Goal: Information Seeking & Learning: Learn about a topic

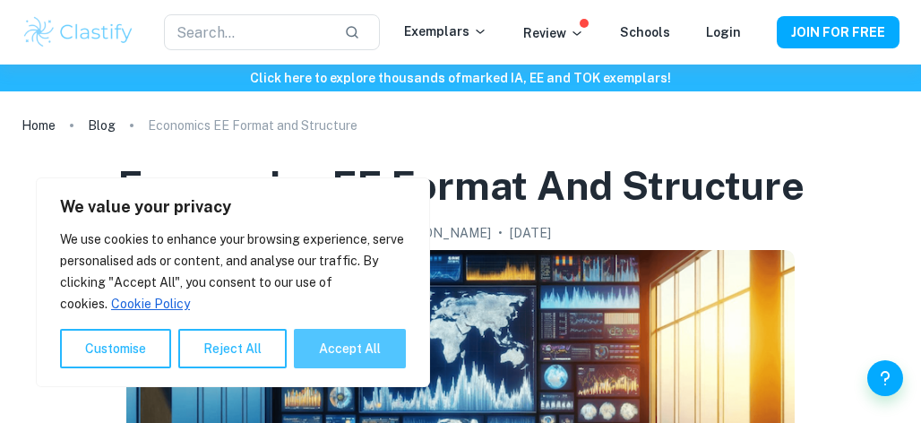
click at [373, 343] on button "Accept All" at bounding box center [350, 348] width 112 height 39
checkbox input "true"
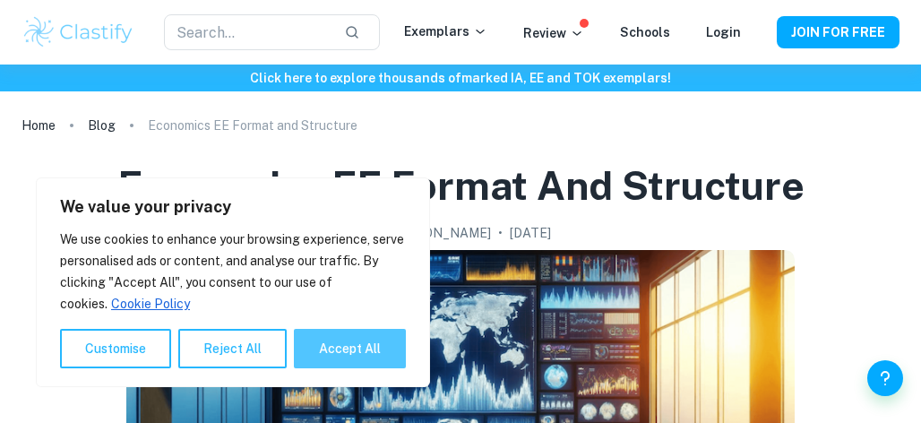
checkbox input "true"
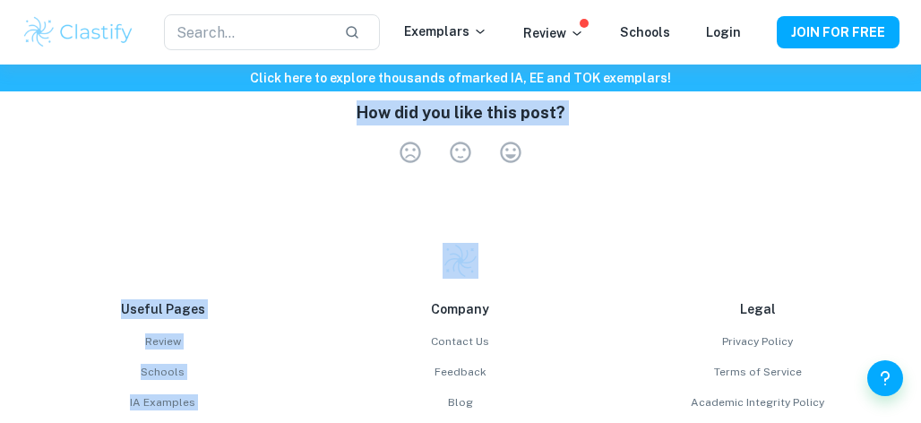
scroll to position [4212, 0]
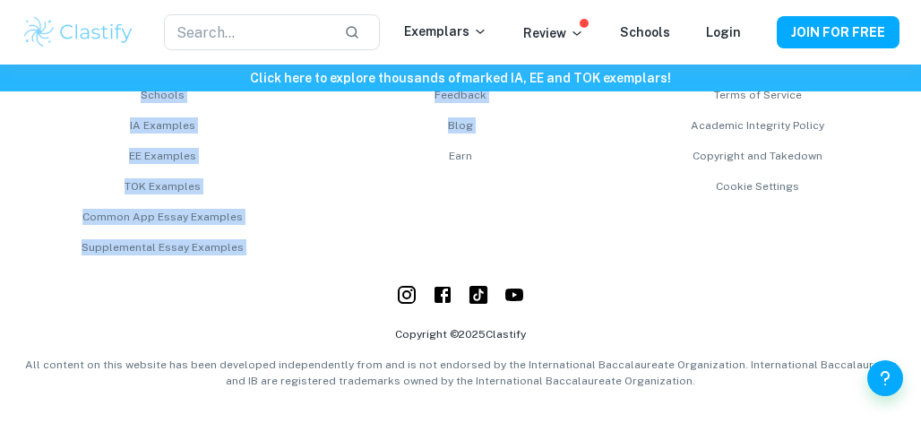
drag, startPoint x: 126, startPoint y: 198, endPoint x: 321, endPoint y: 143, distance: 201.9
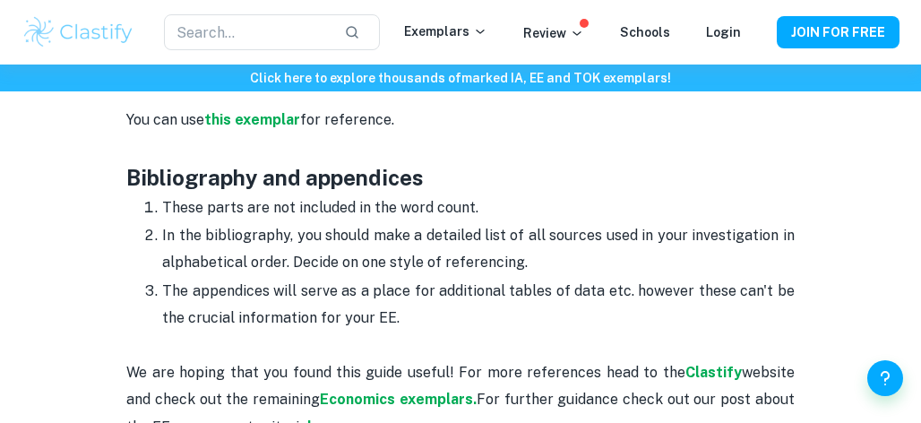
click at [320, 273] on p "In the bibliography, you should make a detailed list of all sources used in you…" at bounding box center [478, 249] width 632 height 55
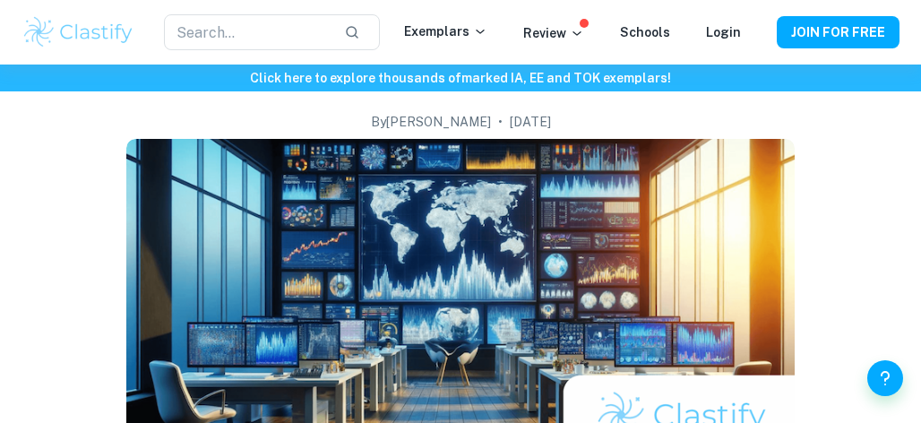
scroll to position [0, 0]
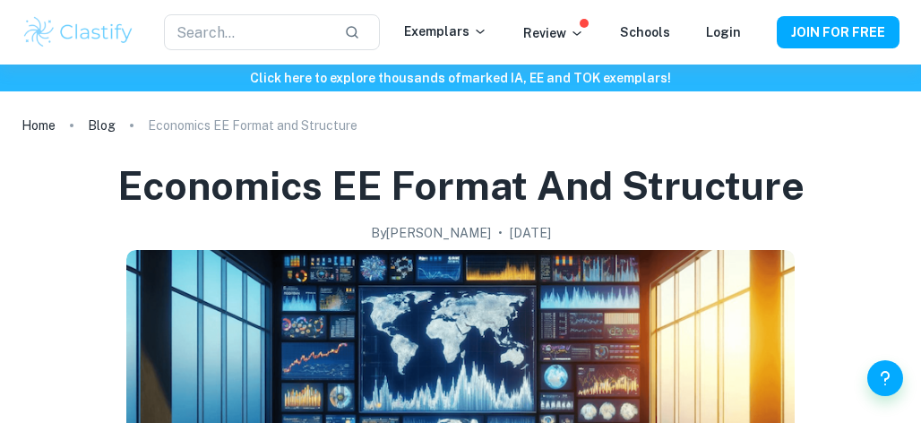
drag, startPoint x: 347, startPoint y: 355, endPoint x: 126, endPoint y: 183, distance: 279.5
copy div "Loremipsu DO Sitame con Adipiscin El Seddo • Eiusm 8, 5666 Tem incididu ut labo…"
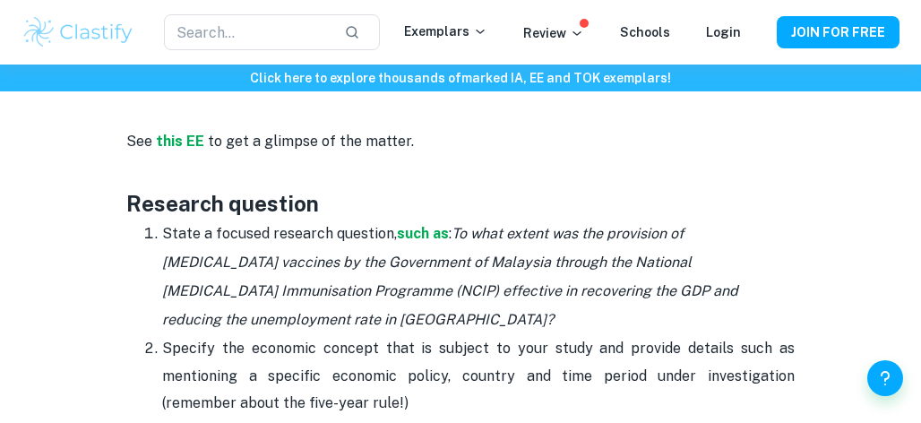
scroll to position [1066, 0]
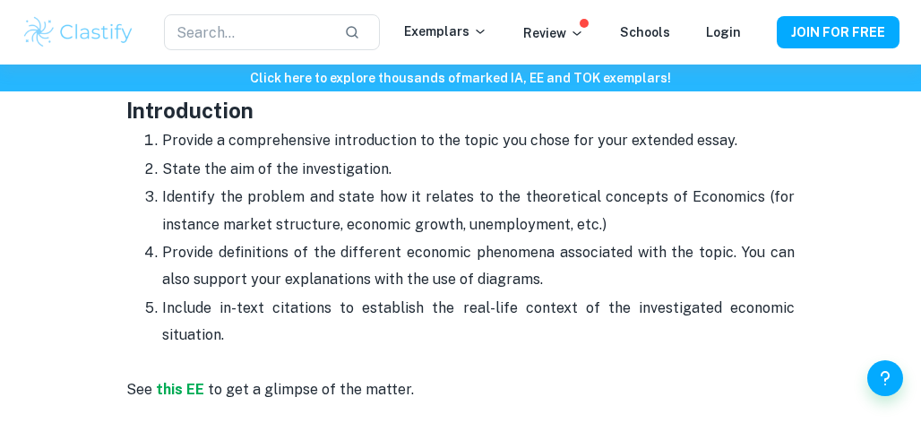
click at [324, 159] on p "State the aim of the investigation." at bounding box center [478, 169] width 632 height 27
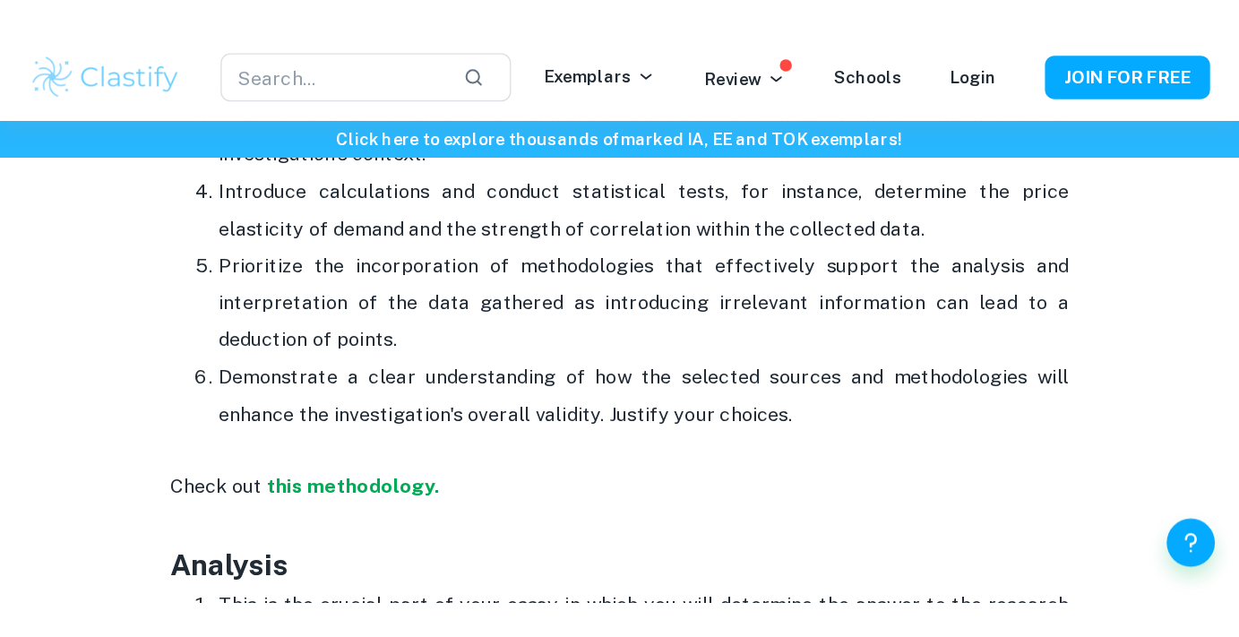
scroll to position [2202, 0]
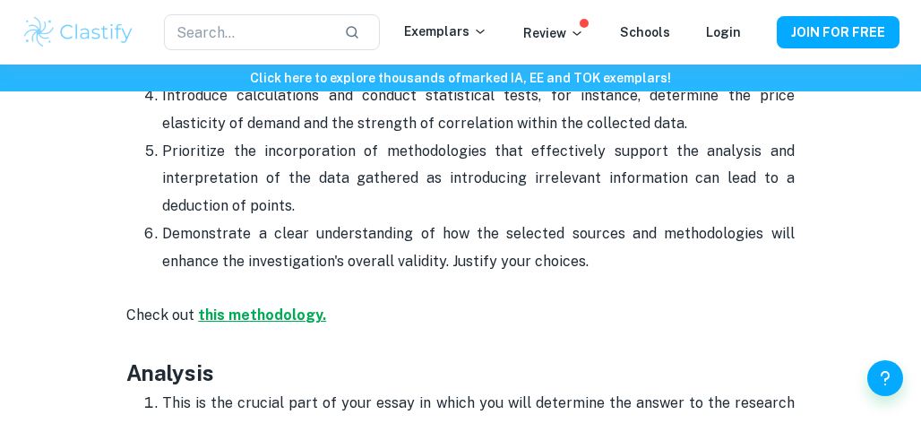
click at [263, 311] on strong "this methodology." at bounding box center [262, 314] width 128 height 17
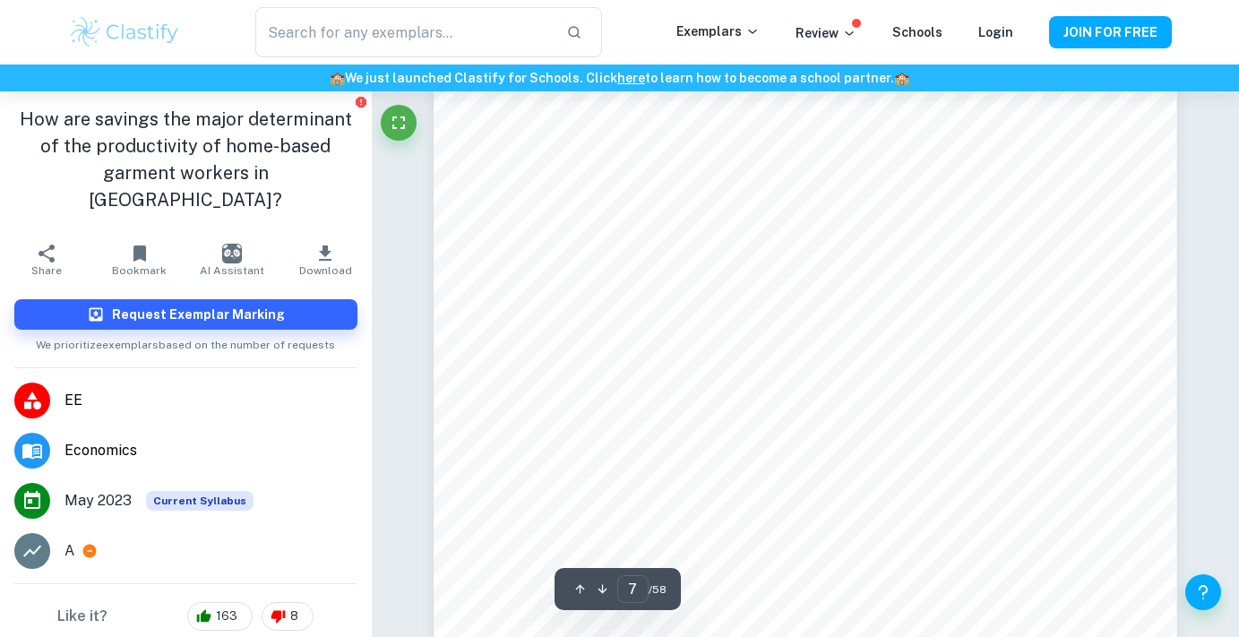
scroll to position [6290, 0]
type input "8"
